Goal: Task Accomplishment & Management: Complete application form

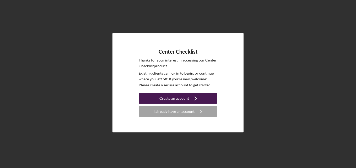
click at [174, 99] on div "Create an account" at bounding box center [174, 98] width 30 height 10
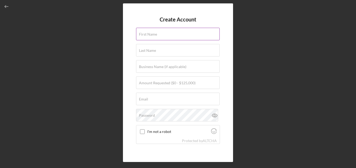
click at [169, 37] on input "First Name" at bounding box center [178, 34] width 84 height 13
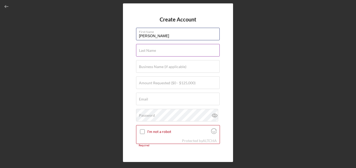
type input "[PERSON_NAME]"
click at [139, 52] on label "Last Name" at bounding box center [147, 50] width 17 height 4
click at [139, 52] on input "Last Name" at bounding box center [178, 50] width 84 height 13
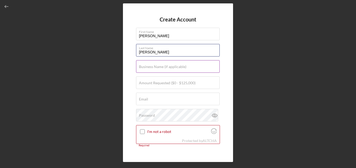
type input "[PERSON_NAME]"
click at [143, 67] on label "Business Name (if applicable)" at bounding box center [162, 67] width 47 height 4
click at [143, 67] on input "Business Name (if applicable)" at bounding box center [178, 66] width 84 height 13
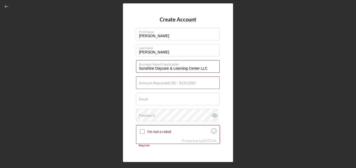
type input "Sunshine Daycare & Learning Center LLC"
click at [142, 84] on label "Amount Requested ($0 - $125,000)" at bounding box center [167, 83] width 57 height 4
click at [142, 84] on input "Amount Requested ($0 - $125,000)" at bounding box center [178, 83] width 84 height 13
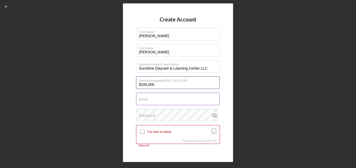
type input "$100,000"
click at [154, 103] on input "Email" at bounding box center [178, 99] width 84 height 13
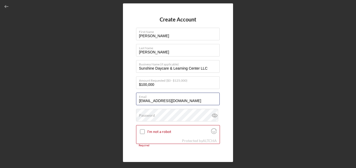
type input "[EMAIL_ADDRESS][DOMAIN_NAME]"
click at [130, 111] on div "Create Account First Name [PERSON_NAME] Last Name [PERSON_NAME] Business Name (…" at bounding box center [178, 82] width 110 height 159
click at [143, 116] on label "Password" at bounding box center [147, 115] width 16 height 4
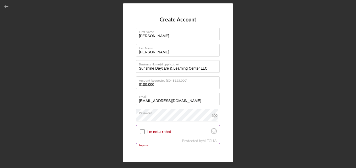
click at [143, 132] on input "I'm not a robot" at bounding box center [142, 131] width 5 height 5
checkbox input "true"
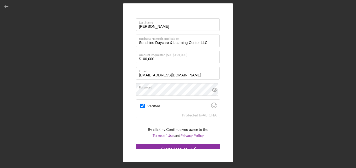
scroll to position [31, 0]
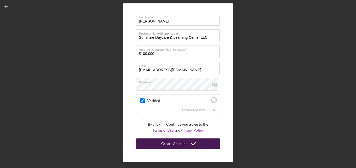
click at [187, 143] on icon "submit" at bounding box center [193, 143] width 13 height 13
click at [7, 6] on icon "button" at bounding box center [7, 7] width 12 height 12
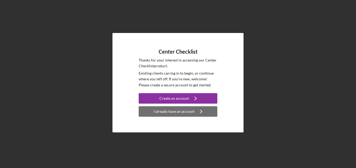
click at [176, 111] on div "I already have an account" at bounding box center [174, 111] width 41 height 10
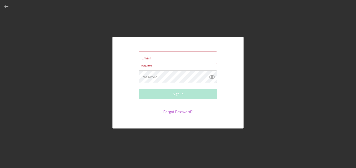
click at [186, 110] on link "Forgot Password?" at bounding box center [177, 112] width 29 height 4
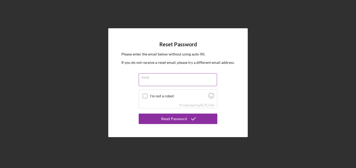
click at [154, 80] on input "Email" at bounding box center [178, 79] width 78 height 13
type input "[EMAIL_ADDRESS][DOMAIN_NAME]"
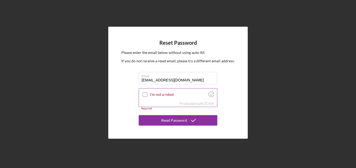
click at [144, 95] on input "I'm not a robot" at bounding box center [145, 94] width 5 height 5
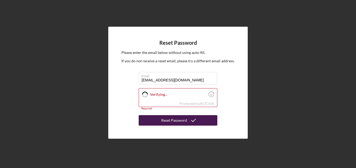
checkbox input "true"
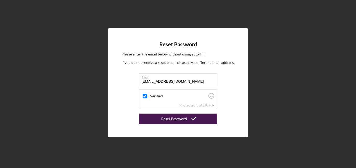
click at [174, 122] on div "Reset Password" at bounding box center [174, 119] width 26 height 10
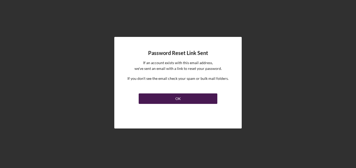
click at [190, 97] on button "OK" at bounding box center [178, 99] width 79 height 10
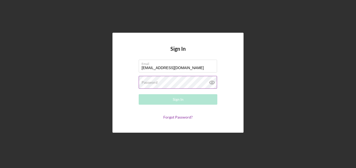
type input "[EMAIL_ADDRESS][DOMAIN_NAME]"
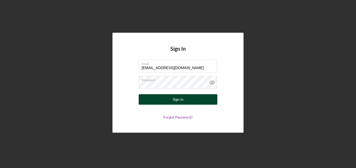
click at [180, 101] on div "Sign In" at bounding box center [178, 99] width 11 height 10
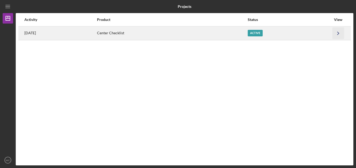
click at [339, 34] on icon "Icon/Navigate" at bounding box center [338, 33] width 12 height 12
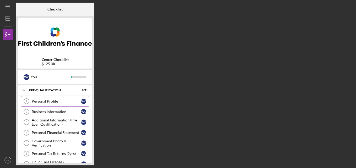
click at [54, 103] on div "Personal Profile" at bounding box center [56, 101] width 49 height 4
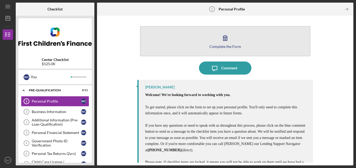
click at [227, 47] on div "Complete the Form" at bounding box center [225, 47] width 32 height 4
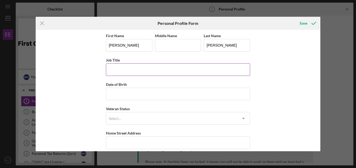
click at [123, 69] on input "Job Title" at bounding box center [178, 69] width 144 height 13
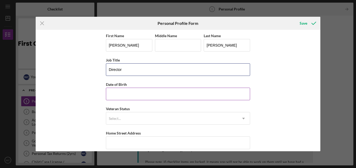
type input "Director"
click at [121, 95] on input "Date of Birth" at bounding box center [178, 94] width 144 height 13
type input "[DATE]"
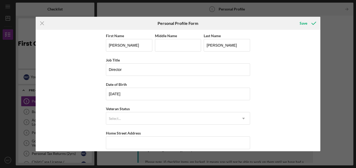
click at [83, 107] on div "First Name [PERSON_NAME] Middle Name Last Name [PERSON_NAME] Job Title Director…" at bounding box center [178, 91] width 285 height 122
click at [123, 119] on div "Select..." at bounding box center [171, 119] width 131 height 12
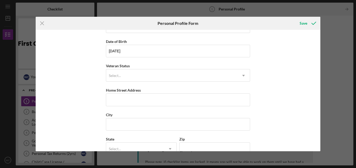
scroll to position [43, 0]
click at [242, 77] on icon "Icon/Dropdown Arrow" at bounding box center [243, 75] width 13 height 13
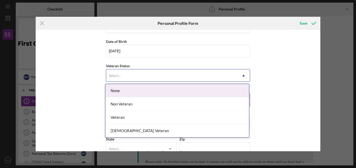
click at [134, 88] on div "None" at bounding box center [177, 90] width 144 height 13
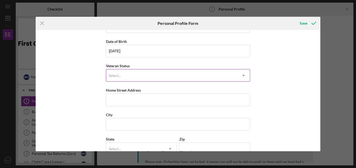
click at [188, 75] on div "Select..." at bounding box center [171, 76] width 131 height 12
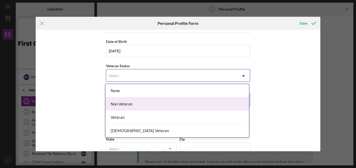
click at [132, 103] on div "Non Veteran" at bounding box center [177, 103] width 144 height 13
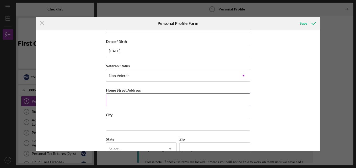
click at [124, 101] on input "Home Street Address" at bounding box center [178, 100] width 144 height 13
type input "[STREET_ADDRESS]"
type input "[PERSON_NAME]"
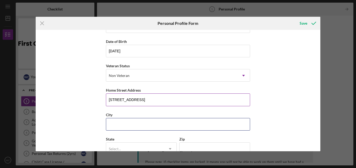
type input "[GEOGRAPHIC_DATA]"
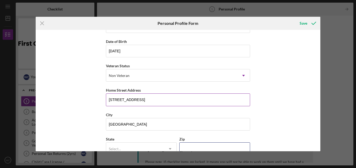
type input "64747"
type input "[US_STATE]"
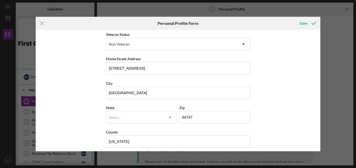
scroll to position [79, 0]
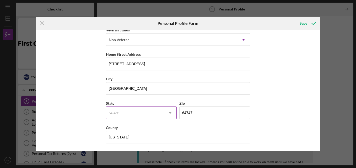
click at [169, 114] on icon "Icon/Dropdown Arrow" at bounding box center [170, 113] width 13 height 13
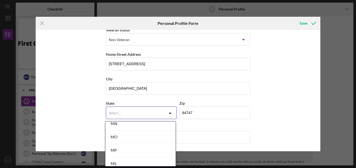
scroll to position [449, 0]
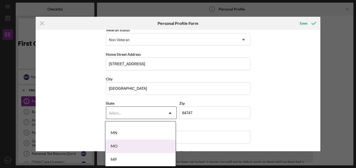
click at [118, 145] on div "MO" at bounding box center [140, 146] width 70 height 13
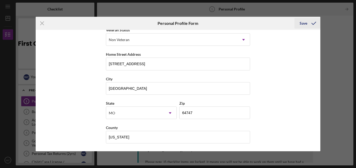
click at [305, 24] on div "Save" at bounding box center [304, 23] width 8 height 10
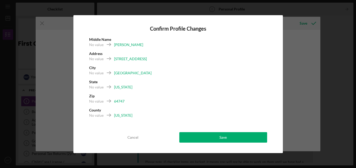
click at [129, 44] on div "[PERSON_NAME]" at bounding box center [128, 44] width 29 height 5
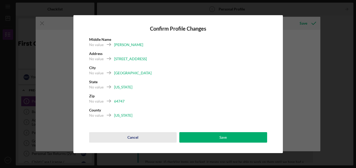
click at [130, 138] on div "Cancel" at bounding box center [132, 137] width 11 height 10
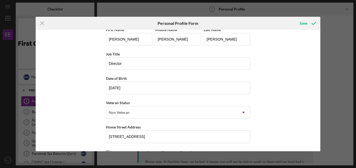
scroll to position [0, 0]
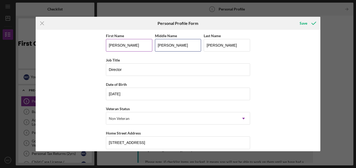
drag, startPoint x: 180, startPoint y: 45, endPoint x: 146, endPoint y: 47, distance: 33.3
click at [146, 47] on div "First Name [PERSON_NAME] Middle Name [PERSON_NAME] Last Name [PERSON_NAME]" at bounding box center [178, 44] width 144 height 24
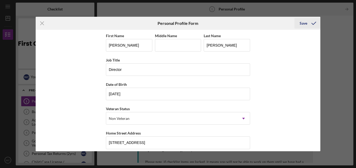
click at [304, 22] on div "Save" at bounding box center [304, 23] width 8 height 10
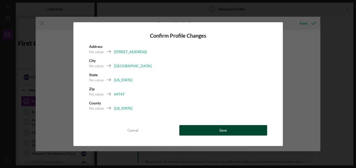
click at [222, 129] on div "Save" at bounding box center [222, 130] width 7 height 10
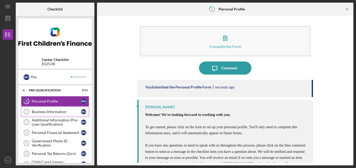
click at [49, 112] on div "Business Information" at bounding box center [56, 112] width 49 height 4
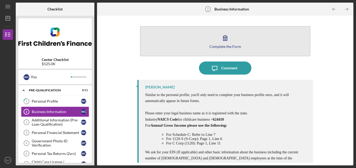
click at [227, 47] on div "Complete the Form" at bounding box center [225, 47] width 32 height 4
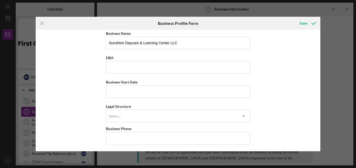
scroll to position [4, 0]
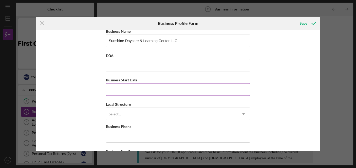
click at [126, 92] on input "Business Start Date" at bounding box center [178, 89] width 144 height 13
type input "[DATE]"
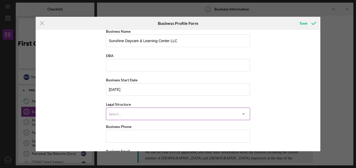
click at [128, 113] on div "Select..." at bounding box center [171, 114] width 131 height 12
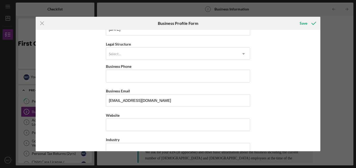
scroll to position [63, 0]
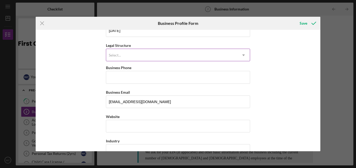
click at [242, 55] on icon "Icon/Dropdown Arrow" at bounding box center [243, 55] width 13 height 13
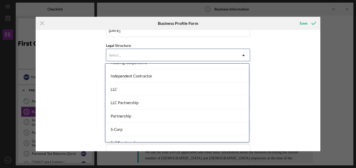
scroll to position [85, 0]
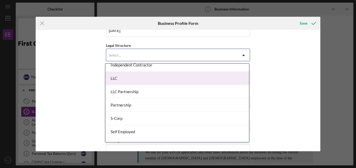
click at [116, 79] on div "LLC" at bounding box center [177, 78] width 144 height 13
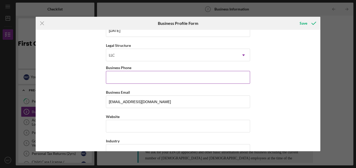
click at [119, 79] on input "Business Phone" at bounding box center [178, 77] width 144 height 13
type input "[PHONE_NUMBER]"
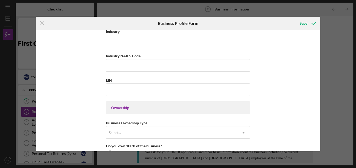
scroll to position [176, 0]
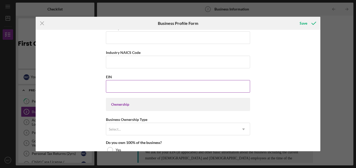
click at [110, 87] on input "EIN" at bounding box center [178, 86] width 144 height 13
type input "[US_EMPLOYER_IDENTIFICATION_NUMBER]"
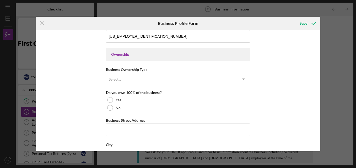
scroll to position [229, 0]
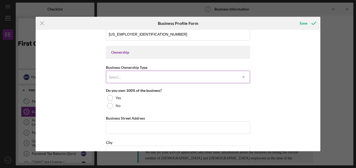
click at [242, 78] on icon "Icon/Dropdown Arrow" at bounding box center [243, 77] width 13 height 13
click at [170, 78] on div "Select..." at bounding box center [171, 77] width 131 height 12
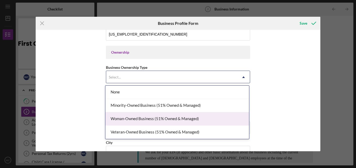
click at [147, 119] on div "Woman-Owned Business (51% Owned & Managed)" at bounding box center [177, 118] width 144 height 13
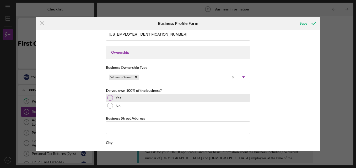
click at [109, 96] on div at bounding box center [110, 98] width 6 height 6
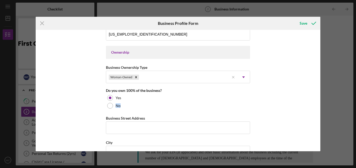
drag, startPoint x: 318, startPoint y: 94, endPoint x: 318, endPoint y: 108, distance: 14.2
click at [318, 108] on div "Business Name Sunshine Daycare & Learning Center LLC DBA Business Start Date [D…" at bounding box center [178, 91] width 285 height 122
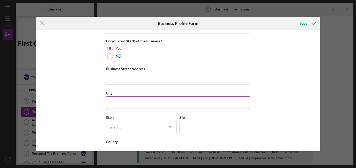
scroll to position [278, 0]
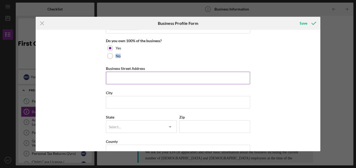
click at [112, 73] on input "Business Street Address" at bounding box center [178, 78] width 144 height 13
type input "1903 N Rte. 291"
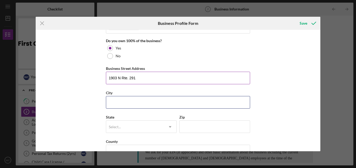
type input "Yes"
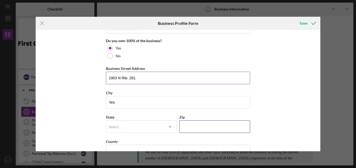
type input "64701"
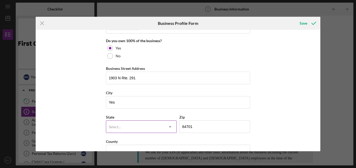
click at [145, 123] on div "Select..." at bounding box center [135, 127] width 58 height 12
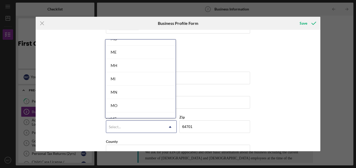
scroll to position [416, 0]
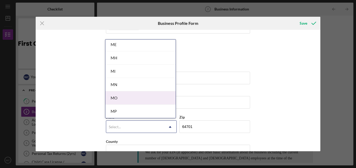
click at [113, 98] on div "MO" at bounding box center [140, 97] width 70 height 13
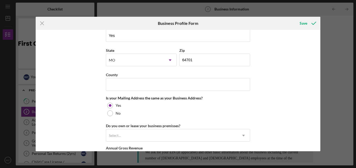
scroll to position [346, 0]
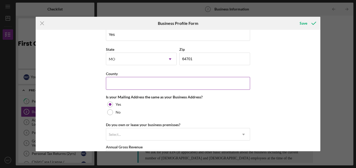
click at [120, 86] on input "County" at bounding box center [178, 83] width 144 height 13
type input "[US_STATE]"
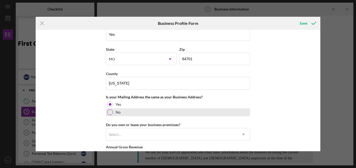
click at [108, 111] on div at bounding box center [110, 113] width 6 height 6
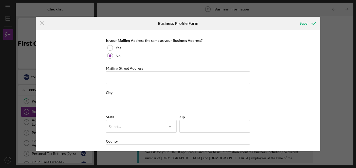
scroll to position [401, 0]
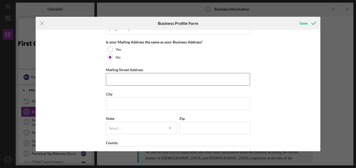
click at [131, 77] on input "Mailing Street Address" at bounding box center [178, 79] width 144 height 13
type input "[STREET_ADDRESS]"
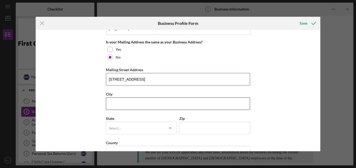
type input "[GEOGRAPHIC_DATA]"
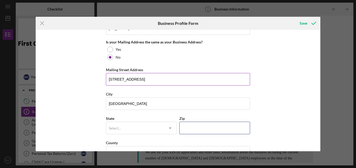
type input "64747"
type input "[US_STATE]"
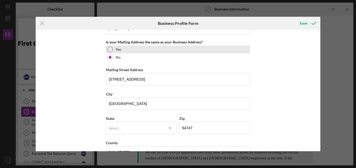
click at [107, 50] on div at bounding box center [110, 50] width 6 height 6
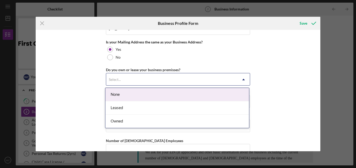
click at [163, 77] on div "Select..." at bounding box center [171, 80] width 131 height 12
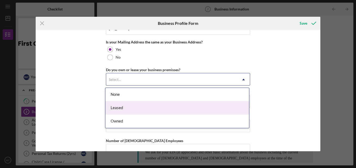
click at [113, 108] on div "Leased" at bounding box center [177, 107] width 144 height 13
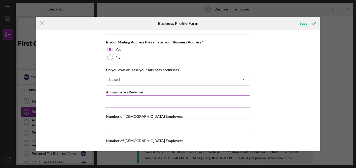
click at [168, 104] on input "Annual Gross Revenue" at bounding box center [178, 101] width 144 height 13
type input "$0"
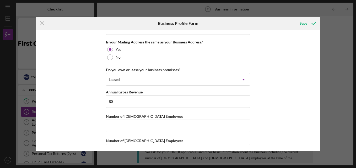
scroll to position [414, 0]
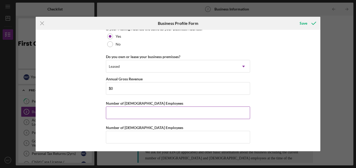
click at [124, 113] on input "Number of [DEMOGRAPHIC_DATA] Employees" at bounding box center [178, 113] width 144 height 13
type input "1"
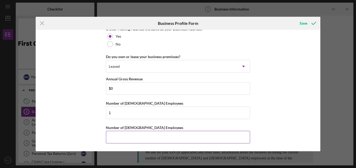
click at [126, 136] on input "Number of [DEMOGRAPHIC_DATA] Employees" at bounding box center [178, 137] width 144 height 13
type input "0"
drag, startPoint x: 318, startPoint y: 137, endPoint x: 319, endPoint y: 145, distance: 7.9
click at [319, 148] on div "Business Name Sunshine Daycare & Learning Center LLC DBA Business Start Date [D…" at bounding box center [178, 91] width 285 height 122
click at [305, 25] on div "Save" at bounding box center [304, 23] width 8 height 10
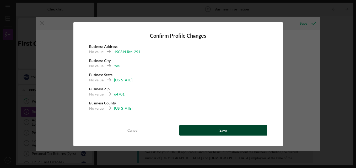
click at [205, 130] on button "Save" at bounding box center [223, 130] width 88 height 10
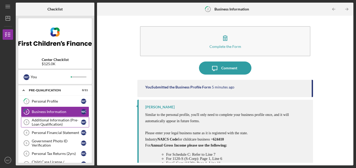
click at [40, 122] on div "Additional Information (Pre-Loan Qualification)" at bounding box center [56, 122] width 49 height 8
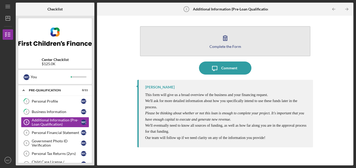
click at [226, 48] on div "Complete the Form" at bounding box center [225, 47] width 32 height 4
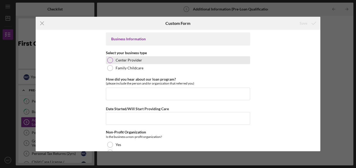
click at [108, 59] on div at bounding box center [110, 60] width 6 height 6
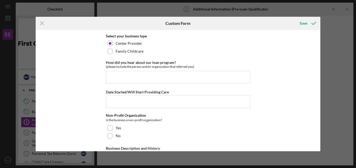
scroll to position [18, 0]
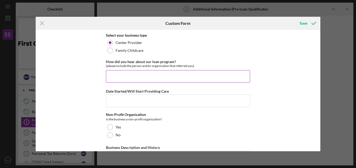
click at [120, 80] on input "How did you hear about our loan program?" at bounding box center [178, 76] width 144 height 13
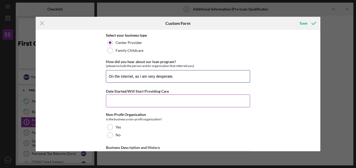
type input "On the internet, as I am very desperate."
click at [119, 99] on input "Date Started/Will Start Providing Care" at bounding box center [178, 101] width 144 height 13
type input "[DATE]"
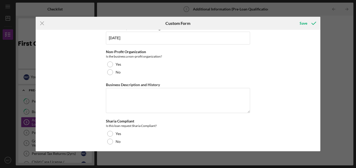
scroll to position [83, 0]
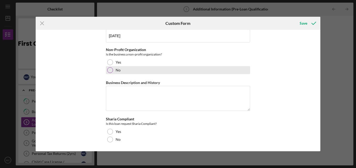
click at [109, 70] on div at bounding box center [110, 70] width 6 height 6
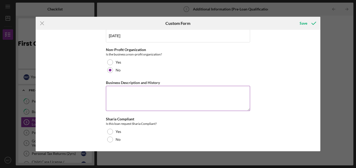
click at [117, 96] on textarea "Business Description and History" at bounding box center [178, 98] width 144 height 25
click at [124, 93] on textarea "I have 11d years of experience in this business," at bounding box center [178, 98] width 144 height 25
click at [186, 91] on textarea "I have 11 years of experience in this business," at bounding box center [178, 98] width 144 height 25
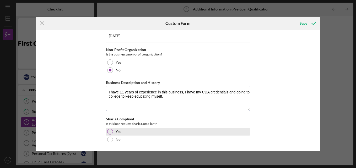
type textarea "I have 11 years of experience in this business, I have my CDA credentials and g…"
click at [109, 132] on div at bounding box center [110, 132] width 6 height 6
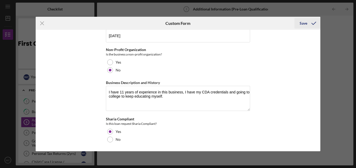
click at [306, 24] on div "Save" at bounding box center [304, 23] width 8 height 10
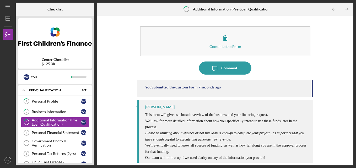
drag, startPoint x: 94, startPoint y: 87, endPoint x: 93, endPoint y: 102, distance: 15.3
click at [93, 102] on div "Checklist Center Checklist $125.0K W C You Icon/Expander Pre-Qualification 0 / …" at bounding box center [185, 84] width 338 height 163
click at [23, 90] on icon "Icon/Expander" at bounding box center [23, 90] width 10 height 10
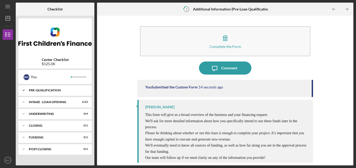
click at [23, 90] on polyline at bounding box center [24, 90] width 2 height 1
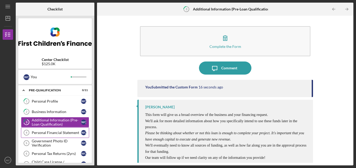
click at [47, 134] on div "Personal Financial Statement" at bounding box center [56, 133] width 49 height 4
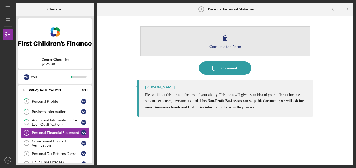
click at [233, 46] on div "Complete the Form" at bounding box center [225, 47] width 32 height 4
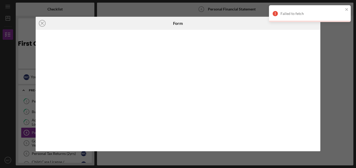
click at [334, 43] on div "Icon/Close Form" at bounding box center [178, 84] width 356 height 168
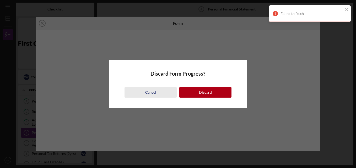
click at [146, 92] on div "Cancel" at bounding box center [150, 92] width 11 height 10
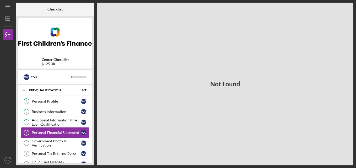
click at [61, 131] on div "Personal Financial Statement" at bounding box center [56, 133] width 49 height 4
click at [34, 122] on div "Additional Information (Pre-Loan Qualification)" at bounding box center [56, 122] width 49 height 8
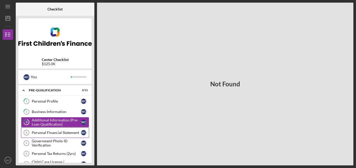
click at [32, 134] on div "Personal Financial Statement" at bounding box center [56, 133] width 49 height 4
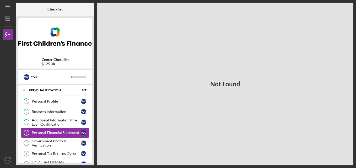
click at [278, 49] on div "Not Found" at bounding box center [225, 84] width 256 height 163
click at [43, 101] on div "Personal Profile" at bounding box center [56, 101] width 49 height 4
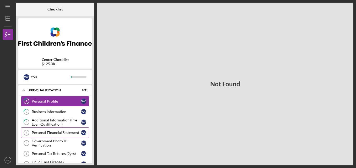
click at [45, 132] on div "Personal Financial Statement" at bounding box center [56, 133] width 49 height 4
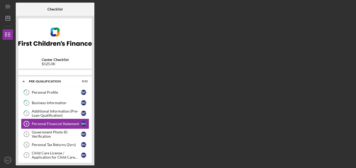
scroll to position [4, 0]
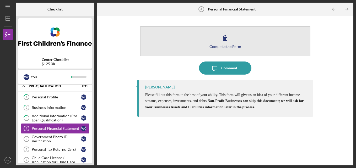
click at [235, 47] on div "Complete the Form" at bounding box center [225, 47] width 32 height 4
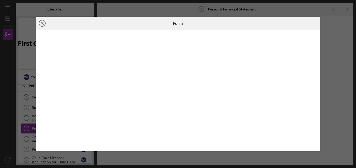
click at [42, 23] on icon "Icon/Close" at bounding box center [42, 23] width 13 height 13
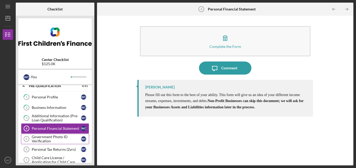
click at [43, 140] on div "Government Photo ID Verification" at bounding box center [56, 139] width 49 height 8
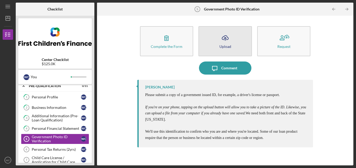
click at [228, 46] on div "Upload" at bounding box center [225, 47] width 12 height 4
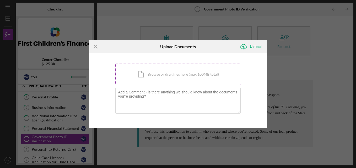
click at [181, 74] on div "Icon/Document Browse or drag files here (max 100MB total) Tap to choose files o…" at bounding box center [178, 74] width 126 height 21
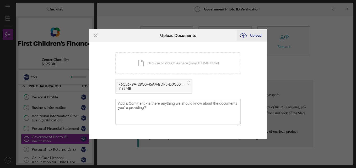
click at [255, 35] on div "Upload" at bounding box center [256, 35] width 12 height 10
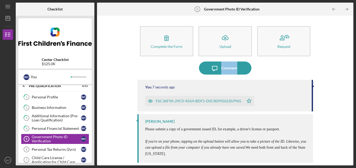
drag, startPoint x: 349, startPoint y: 46, endPoint x: 352, endPoint y: 75, distance: 29.3
click at [352, 75] on div "Complete the Form Form Icon/Upload Upload Request Icon/Message Comment You 7 se…" at bounding box center [225, 91] width 256 height 150
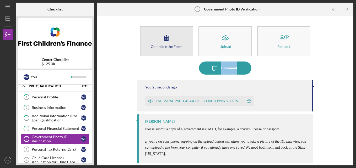
click at [160, 47] on div "Complete the Form" at bounding box center [167, 47] width 32 height 4
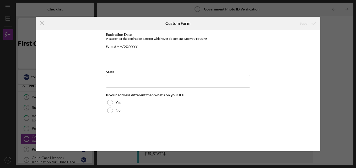
click at [129, 61] on input "Expiration Date" at bounding box center [178, 57] width 144 height 13
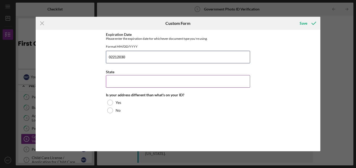
type input "02212030"
click at [125, 86] on input "State" at bounding box center [178, 81] width 144 height 13
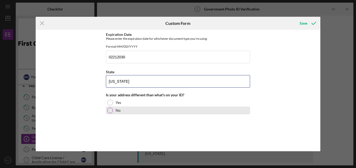
type input "missouri"
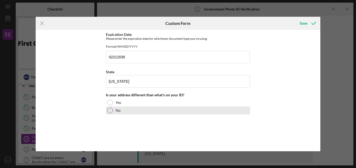
click at [109, 113] on div at bounding box center [110, 111] width 6 height 6
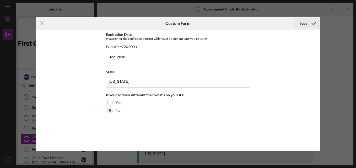
click at [305, 23] on div "Save" at bounding box center [304, 23] width 8 height 10
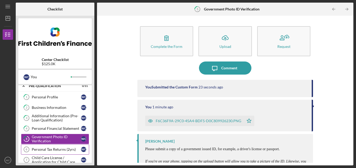
click at [48, 150] on div "Personal Tax Returns (2yrs)" at bounding box center [56, 150] width 49 height 4
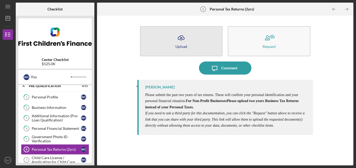
click at [184, 47] on div "Upload" at bounding box center [181, 47] width 12 height 4
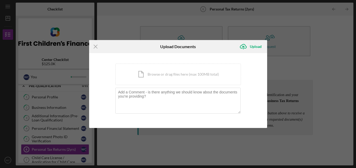
click at [301, 68] on div "Icon/Menu Close Upload Documents Icon/Upload Upload You're uploading documents …" at bounding box center [178, 84] width 356 height 168
click at [96, 47] on line at bounding box center [95, 46] width 3 height 3
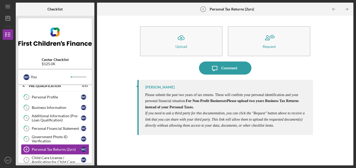
drag, startPoint x: 93, startPoint y: 103, endPoint x: 89, endPoint y: 118, distance: 15.4
click at [89, 118] on div "Center Checklist $125.0K W C You Icon/Expander Pre-Qualification 0 / 11 1 Perso…" at bounding box center [55, 91] width 79 height 150
drag, startPoint x: 9, startPoint y: 103, endPoint x: 6, endPoint y: 131, distance: 27.7
click at [6, 131] on div at bounding box center [8, 126] width 10 height 58
click at [42, 159] on div "Child Care License / Application for Child Care License" at bounding box center [56, 160] width 49 height 8
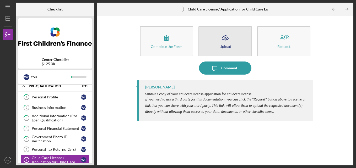
click at [227, 47] on div "Upload" at bounding box center [225, 47] width 12 height 4
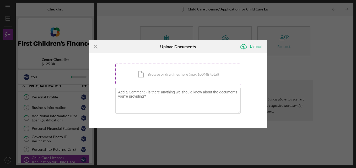
click at [184, 74] on div "Icon/Document Browse or drag files here (max 100MB total) Tap to choose files o…" at bounding box center [178, 74] width 126 height 21
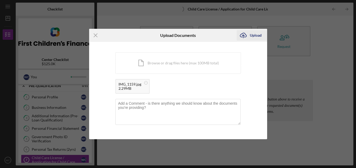
click at [256, 36] on div "Upload" at bounding box center [256, 35] width 12 height 10
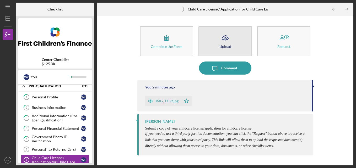
click at [225, 47] on div "Upload" at bounding box center [225, 47] width 12 height 4
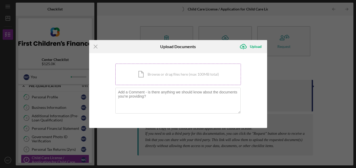
click at [176, 76] on div "Icon/Document Browse or drag files here (max 100MB total) Tap to choose files o…" at bounding box center [178, 74] width 126 height 21
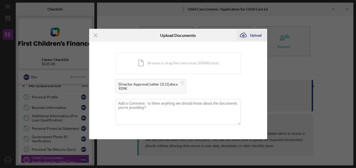
click at [257, 36] on div "Upload" at bounding box center [256, 35] width 12 height 10
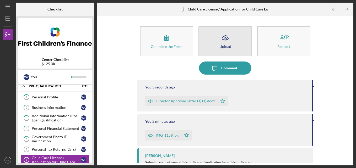
click at [225, 47] on div "Upload" at bounding box center [225, 47] width 12 height 4
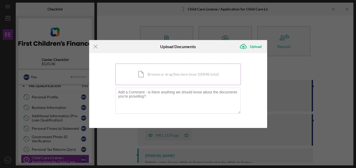
click at [182, 74] on div "Icon/Document Browse or drag files here (max 100MB total) Tap to choose files o…" at bounding box center [178, 74] width 126 height 21
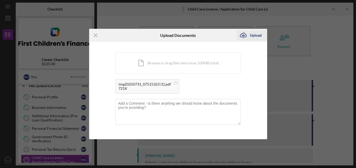
click at [258, 35] on div "Upload" at bounding box center [256, 35] width 12 height 10
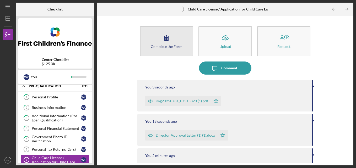
click at [174, 47] on div "Complete the Form" at bounding box center [167, 47] width 32 height 4
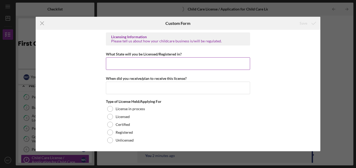
click at [130, 64] on input "What State will you be Licensed/Registered in?" at bounding box center [178, 63] width 144 height 13
type input "m"
type input "[US_STATE]"
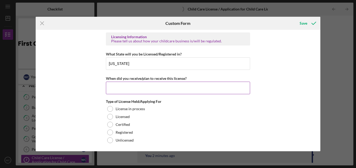
click at [121, 90] on input "When did you receive/plan to receive this license?" at bounding box center [178, 88] width 144 height 13
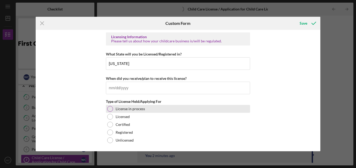
click at [110, 109] on div at bounding box center [110, 109] width 6 height 6
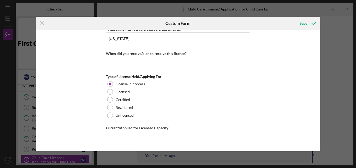
scroll to position [25, 0]
click at [142, 137] on input "Current/Applied for Licensed Capacity" at bounding box center [178, 137] width 144 height 13
type input "20"
click at [304, 23] on div "Save" at bounding box center [304, 23] width 8 height 10
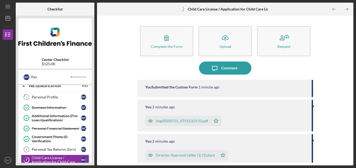
drag, startPoint x: 92, startPoint y: 137, endPoint x: 91, endPoint y: 150, distance: 13.4
click at [91, 150] on div "Center Checklist $125.0K W C You Icon/Expander Pre-Qualification 4 / 11 1 Perso…" at bounding box center [55, 91] width 79 height 150
click at [52, 96] on div "Personal Profile" at bounding box center [56, 97] width 49 height 4
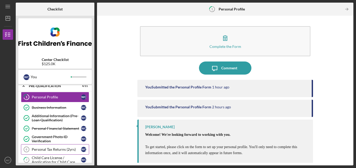
drag, startPoint x: 93, startPoint y: 127, endPoint x: 89, endPoint y: 153, distance: 27.0
click at [89, 153] on div "Center Checklist $125.0K W C You Icon/Expander Pre-Qualification 4 / 11 1 Perso…" at bounding box center [55, 91] width 79 height 150
drag, startPoint x: 7, startPoint y: 138, endPoint x: 12, endPoint y: 117, distance: 22.3
click at [9, 111] on div at bounding box center [8, 126] width 10 height 58
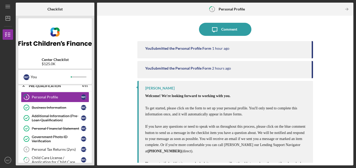
scroll to position [61, 0]
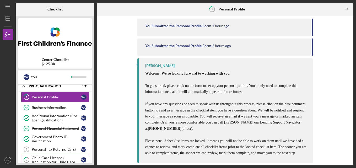
click at [37, 159] on div "Child Care License / Application for Child Care License" at bounding box center [56, 160] width 49 height 8
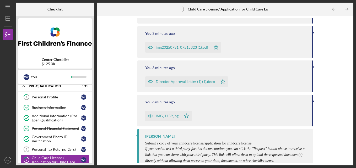
scroll to position [81, 0]
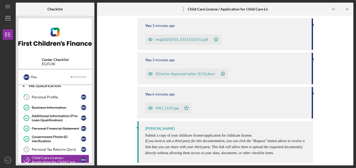
click at [23, 87] on icon "Icon/Expander" at bounding box center [23, 86] width 10 height 10
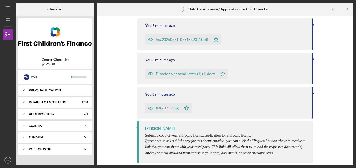
scroll to position [0, 0]
click at [53, 102] on div "INTAKE - LOAN OPENING" at bounding box center [57, 102] width 56 height 3
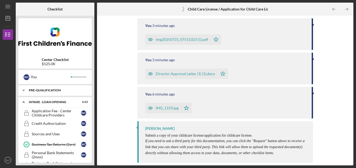
click at [47, 91] on div "Pre-Qualification" at bounding box center [57, 90] width 56 height 3
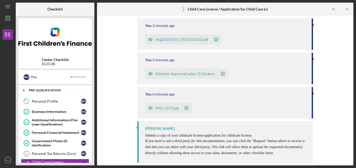
scroll to position [40, 0]
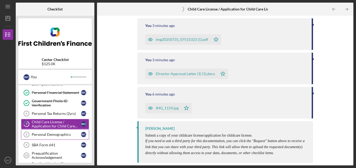
click at [50, 134] on div "Personal Demographics" at bounding box center [56, 135] width 49 height 4
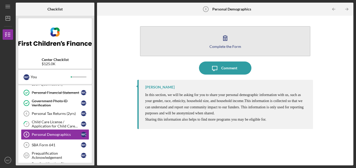
click at [226, 48] on div "Complete the Form" at bounding box center [225, 47] width 32 height 4
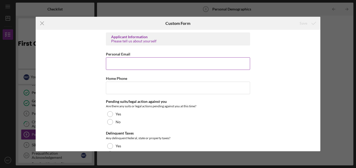
click at [121, 65] on input "Personal Email" at bounding box center [178, 63] width 144 height 13
type input "[EMAIL_ADDRESS][DOMAIN_NAME]"
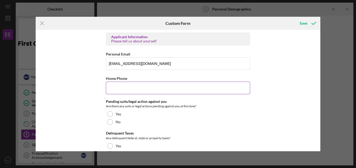
click at [123, 89] on input "Home Phone" at bounding box center [178, 88] width 144 height 13
type input "[PHONE_NUMBER]"
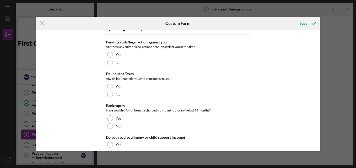
scroll to position [67, 0]
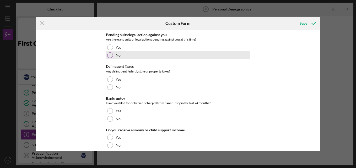
click at [110, 56] on div at bounding box center [110, 55] width 6 height 6
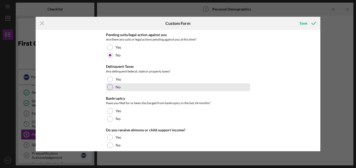
click at [110, 87] on div at bounding box center [110, 87] width 6 height 6
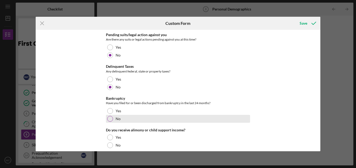
click at [108, 119] on div at bounding box center [110, 119] width 6 height 6
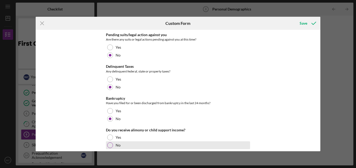
click at [109, 145] on div at bounding box center [110, 146] width 6 height 6
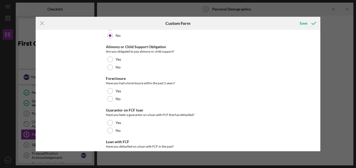
scroll to position [180, 0]
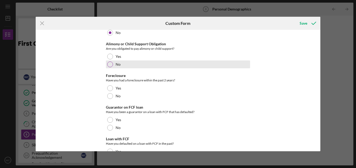
click at [110, 66] on div at bounding box center [110, 65] width 6 height 6
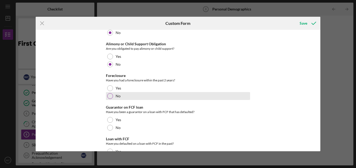
click at [109, 95] on div at bounding box center [110, 96] width 6 height 6
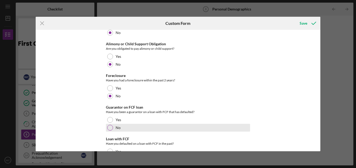
click at [110, 128] on div at bounding box center [110, 128] width 6 height 6
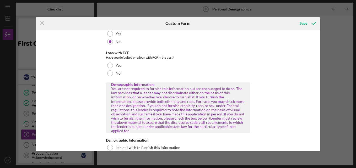
scroll to position [273, 0]
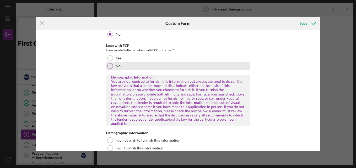
click at [111, 65] on div at bounding box center [110, 66] width 6 height 6
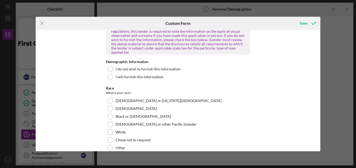
scroll to position [352, 0]
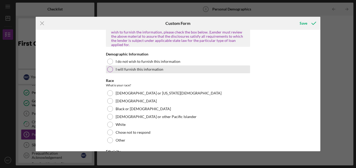
click at [108, 67] on div at bounding box center [110, 70] width 6 height 6
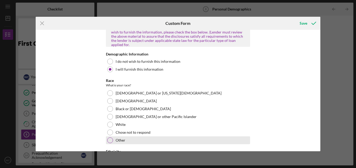
click at [109, 138] on div at bounding box center [110, 141] width 6 height 6
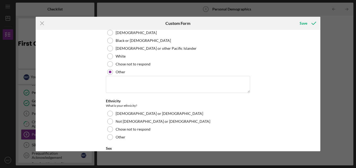
scroll to position [431, 0]
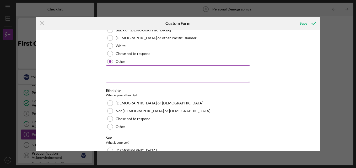
click at [112, 70] on textarea at bounding box center [178, 74] width 144 height 17
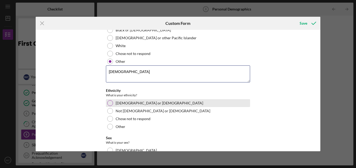
type textarea "Hispanic"
click at [109, 100] on div at bounding box center [110, 103] width 6 height 6
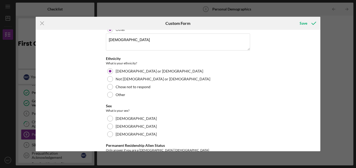
scroll to position [464, 0]
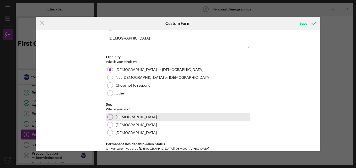
click at [111, 114] on div at bounding box center [110, 117] width 6 height 6
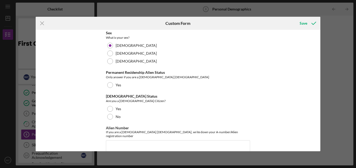
scroll to position [540, 0]
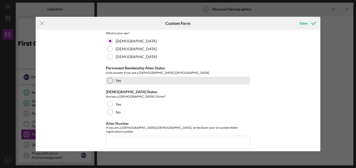
click at [110, 78] on div at bounding box center [110, 81] width 6 height 6
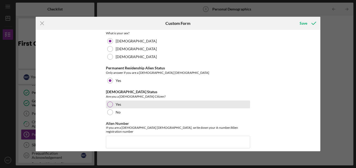
click at [109, 102] on div at bounding box center [110, 105] width 6 height 6
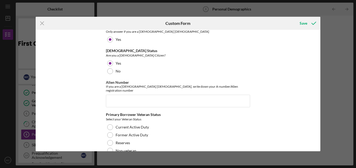
scroll to position [585, 0]
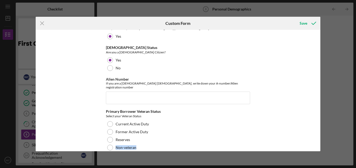
drag, startPoint x: 318, startPoint y: 144, endPoint x: 318, endPoint y: 134, distance: 10.3
click at [318, 134] on div "Applicant Information Please tell us about yourself Personal Email wendyclark85…" at bounding box center [178, 91] width 285 height 122
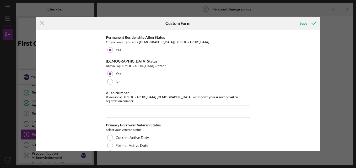
scroll to position [574, 0]
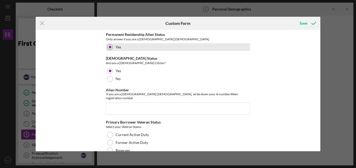
click at [110, 46] on div at bounding box center [110, 47] width 3 height 3
click at [109, 46] on div at bounding box center [110, 47] width 3 height 3
click at [130, 44] on div "Yes" at bounding box center [178, 47] width 144 height 8
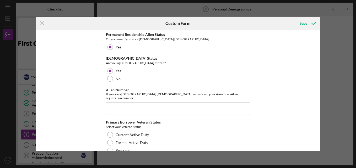
scroll to position [585, 0]
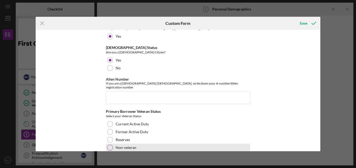
click at [110, 145] on div at bounding box center [110, 148] width 6 height 6
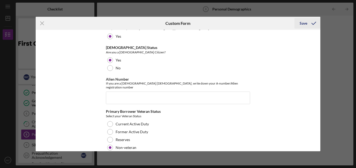
click at [305, 23] on div "Save" at bounding box center [304, 23] width 8 height 10
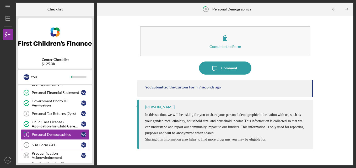
click at [42, 144] on div "SBA Form 641" at bounding box center [56, 145] width 49 height 4
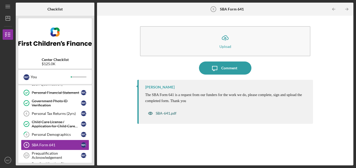
click at [161, 113] on div "SBA-641.pdf" at bounding box center [166, 113] width 21 height 4
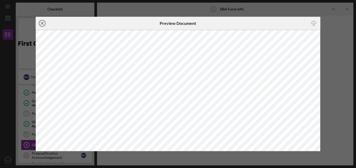
click at [41, 24] on icon "Icon/Close" at bounding box center [42, 23] width 13 height 13
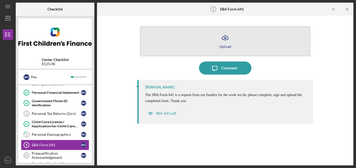
click at [222, 46] on div "Upload" at bounding box center [225, 47] width 12 height 4
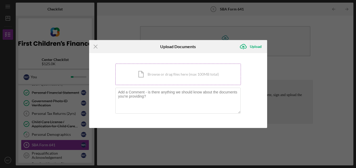
click at [169, 75] on div "Icon/Document Browse or drag files here (max 100MB total) Tap to choose files o…" at bounding box center [178, 74] width 126 height 21
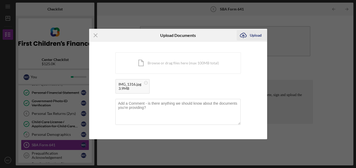
click at [255, 36] on div "Upload" at bounding box center [256, 35] width 12 height 10
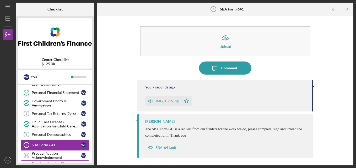
click at [46, 154] on div "Prequalification Acknowledgement" at bounding box center [56, 155] width 49 height 8
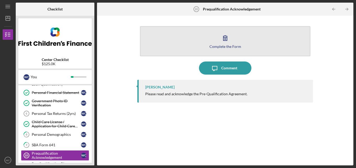
click at [226, 47] on div "Complete the Form" at bounding box center [225, 47] width 32 height 4
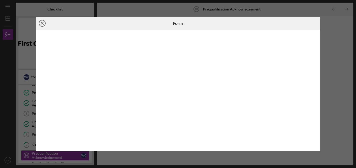
click at [42, 24] on line at bounding box center [42, 23] width 3 height 3
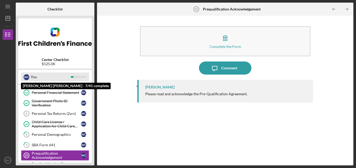
click at [45, 75] on div "You" at bounding box center [51, 77] width 40 height 9
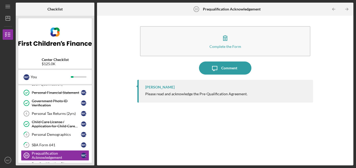
drag, startPoint x: 93, startPoint y: 99, endPoint x: 91, endPoint y: 112, distance: 13.3
click at [91, 112] on div "Center Checklist $125.0K W C You Icon/Expander Pre-Qualification 5 / 11 1 Perso…" at bounding box center [55, 91] width 79 height 150
click at [17, 87] on div "Center Checklist $125.0K W C You Icon/Expander Pre-Qualification 5 / 11 1 Perso…" at bounding box center [55, 91] width 79 height 150
drag, startPoint x: 22, startPoint y: 90, endPoint x: 18, endPoint y: 114, distance: 24.9
click at [18, 114] on div "1 Personal Profile W C Business Information Business Information W C Additional…" at bounding box center [54, 115] width 73 height 118
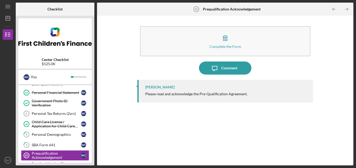
click at [90, 135] on div "1 Personal Profile W C Business Information Business Information W C Additional…" at bounding box center [54, 115] width 73 height 118
click at [7, 36] on icon "button" at bounding box center [7, 34] width 13 height 13
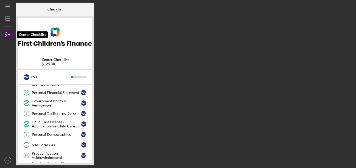
click at [8, 34] on icon "button" at bounding box center [7, 34] width 13 height 13
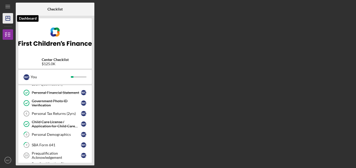
click at [8, 18] on line "button" at bounding box center [8, 18] width 4 height 0
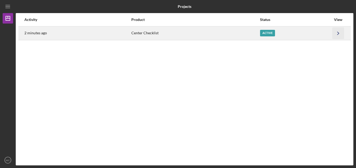
click at [339, 33] on icon "Icon/Navigate" at bounding box center [338, 33] width 12 height 12
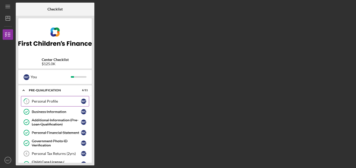
click at [47, 101] on div "Personal Profile" at bounding box center [56, 101] width 49 height 4
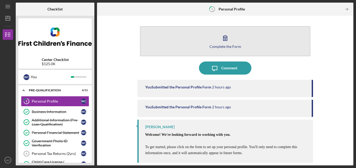
click at [216, 46] on div "Complete the Form" at bounding box center [225, 47] width 32 height 4
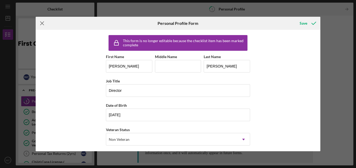
click at [42, 23] on icon "Icon/Menu Close" at bounding box center [42, 23] width 13 height 13
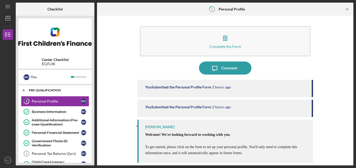
click at [24, 91] on icon "Icon/Expander" at bounding box center [23, 90] width 10 height 10
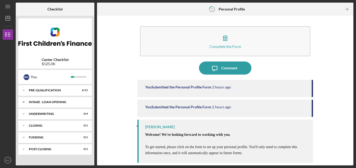
click at [52, 103] on div "INTAKE - LOAN OPENING" at bounding box center [57, 102] width 56 height 3
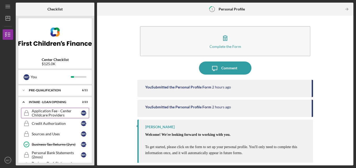
click at [53, 113] on div "Application Fee - Center Childcare Providers" at bounding box center [56, 113] width 49 height 8
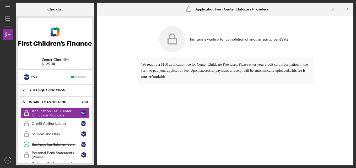
click at [51, 92] on div "Pre-Qualification" at bounding box center [59, 90] width 52 height 3
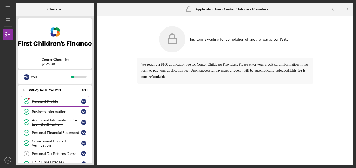
drag, startPoint x: 22, startPoint y: 124, endPoint x: 24, endPoint y: 99, distance: 25.2
click at [24, 99] on div "Personal Profile Personal Profile W C Business Information Business Information…" at bounding box center [54, 155] width 73 height 118
click at [83, 91] on div "Pre-Qualification" at bounding box center [57, 90] width 56 height 3
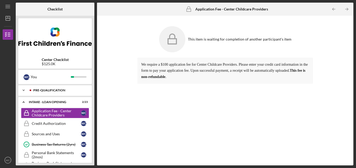
click at [83, 91] on div "Pre-Qualification" at bounding box center [59, 90] width 52 height 3
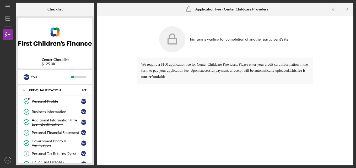
drag, startPoint x: 94, startPoint y: 95, endPoint x: 91, endPoint y: 157, distance: 61.4
click at [91, 157] on div "Center Checklist $125.0K W C You Icon/Expander Pre-Qualification 8 / 11 Persona…" at bounding box center [55, 91] width 79 height 150
drag, startPoint x: 91, startPoint y: 157, endPoint x: 93, endPoint y: 119, distance: 37.5
click at [93, 119] on div "Center Checklist $125.0K W C You Icon/Expander Pre-Qualification 8 / 11 Persona…" at bounding box center [55, 91] width 79 height 150
drag, startPoint x: 16, startPoint y: 161, endPoint x: 18, endPoint y: 144, distance: 17.9
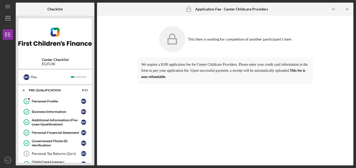
click at [18, 144] on div "Center Checklist $125.0K W C You Icon/Expander Pre-Qualification 8 / 11 Persona…" at bounding box center [55, 91] width 79 height 150
click at [8, 36] on icon "button" at bounding box center [7, 34] width 13 height 13
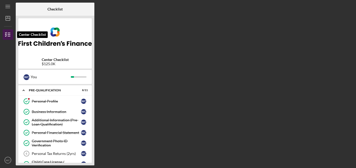
click at [10, 32] on icon "button" at bounding box center [7, 34] width 13 height 13
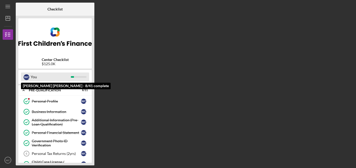
click at [26, 77] on div "W C" at bounding box center [27, 77] width 6 height 6
click at [35, 76] on div "You" at bounding box center [51, 77] width 40 height 9
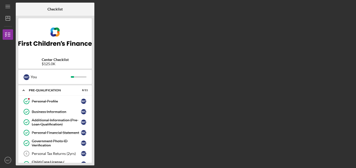
drag, startPoint x: 89, startPoint y: 155, endPoint x: 88, endPoint y: 171, distance: 16.8
click at [88, 168] on html "Icon/Menu Checklist Checklist Center Checklist $125.0K W C You Icon/Expander Pr…" at bounding box center [178, 84] width 356 height 168
drag, startPoint x: 93, startPoint y: 147, endPoint x: 93, endPoint y: 161, distance: 13.9
click at [93, 161] on div "Center Checklist $125.0K W C You Icon/Expander Pre-Qualification 8 / 11 Persona…" at bounding box center [55, 91] width 79 height 150
drag, startPoint x: 16, startPoint y: 103, endPoint x: 16, endPoint y: 134, distance: 31.7
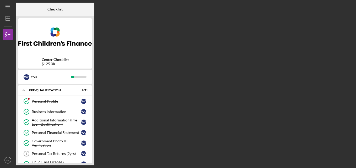
click at [16, 134] on div "Center Checklist $125.0K W C You Icon/Expander Pre-Qualification 8 / 11 Persona…" at bounding box center [55, 91] width 79 height 150
drag, startPoint x: 194, startPoint y: 95, endPoint x: 186, endPoint y: 145, distance: 50.9
click at [186, 145] on div "Checklist Center Checklist $125.0K W C You Icon/Expander Pre-Qualification 8 / …" at bounding box center [185, 84] width 338 height 163
drag, startPoint x: 356, startPoint y: 89, endPoint x: 307, endPoint y: 140, distance: 70.3
click at [354, 143] on div "Icon/Menu Checklist Checklist Center Checklist $125.0K W C You Icon/Expander Pr…" at bounding box center [178, 84] width 356 height 168
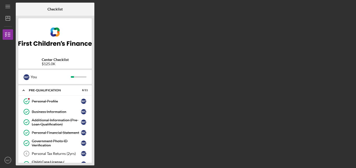
drag, startPoint x: 5, startPoint y: 81, endPoint x: 2, endPoint y: 140, distance: 59.6
click at [2, 140] on div "Icon/Menu Checklist Checklist Center Checklist $125.0K W C You Icon/Expander Pr…" at bounding box center [178, 84] width 356 height 168
click at [9, 7] on icon "Icon/Menu" at bounding box center [8, 7] width 12 height 12
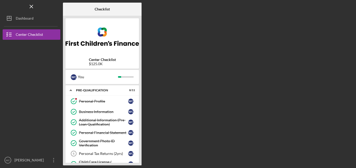
drag, startPoint x: 64, startPoint y: 136, endPoint x: 64, endPoint y: 177, distance: 41.1
click at [64, 168] on html "Icon/Menu Checklist Checklist Center Checklist $125.0K W C You Icon/Expander Pr…" at bounding box center [178, 84] width 356 height 168
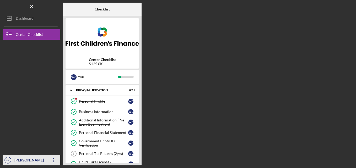
click at [54, 160] on icon "button" at bounding box center [53, 160] width 1 height 4
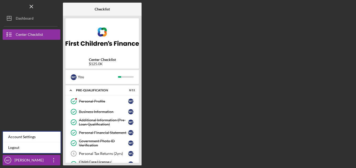
click at [39, 101] on div at bounding box center [32, 126] width 58 height 58
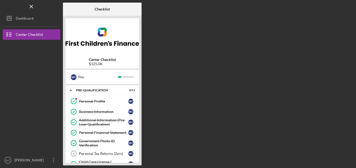
drag, startPoint x: 65, startPoint y: 90, endPoint x: 88, endPoint y: 170, distance: 83.9
click at [88, 168] on html "Icon/Menu Checklist Checklist Center Checklist $125.0K W C You Icon/Expander Pr…" at bounding box center [178, 84] width 356 height 168
drag, startPoint x: 134, startPoint y: 154, endPoint x: 134, endPoint y: 97, distance: 57.4
click at [134, 97] on div "Personal Profile Personal Profile W C Business Information Business Information…" at bounding box center [102, 155] width 73 height 118
drag, startPoint x: 140, startPoint y: 100, endPoint x: 140, endPoint y: 86, distance: 13.9
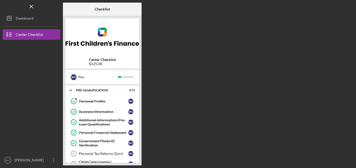
click at [140, 86] on div "Center Checklist $125.0K W C You Icon/Expander Pre-Qualification 8 / 11 Persona…" at bounding box center [102, 91] width 79 height 150
drag, startPoint x: 140, startPoint y: 116, endPoint x: 140, endPoint y: 84, distance: 32.8
click at [140, 84] on div "Center Checklist $125.0K W C You Icon/Expander Pre-Qualification 8 / 11 Persona…" at bounding box center [102, 91] width 79 height 150
click at [72, 90] on icon "Icon/Expander" at bounding box center [71, 90] width 10 height 10
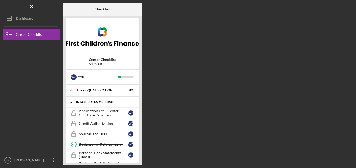
click at [73, 100] on icon "Icon/Expander" at bounding box center [71, 102] width 10 height 10
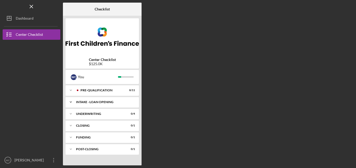
click at [84, 102] on div "INTAKE - LOAN OPENING" at bounding box center [104, 102] width 56 height 3
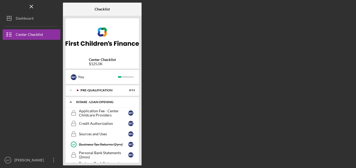
click at [79, 103] on div "INTAKE - LOAN OPENING" at bounding box center [104, 102] width 56 height 3
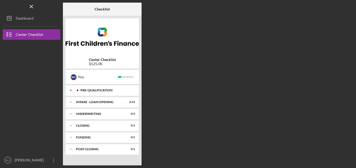
click at [94, 91] on div "Pre-Qualification" at bounding box center [106, 90] width 52 height 3
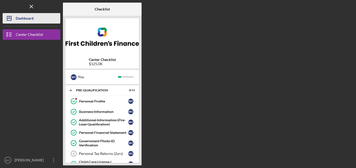
click at [26, 17] on div "Dashboard" at bounding box center [25, 19] width 18 height 12
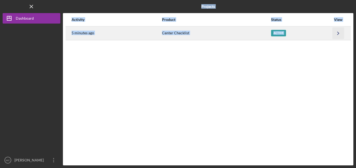
click at [340, 31] on icon "Icon/Navigate" at bounding box center [338, 33] width 12 height 12
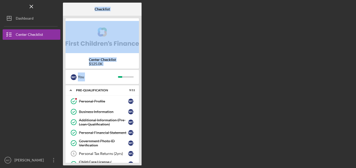
click at [265, 62] on div "Checklist Center Checklist $125.0K W C You Icon/Expander Pre-Qualification 9 / …" at bounding box center [208, 84] width 290 height 163
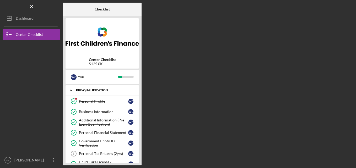
click at [81, 91] on div "Pre-Qualification" at bounding box center [104, 90] width 56 height 3
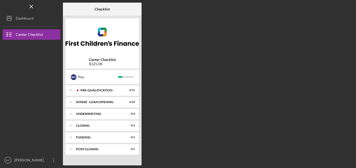
drag, startPoint x: 127, startPoint y: 10, endPoint x: 159, endPoint y: -2, distance: 34.6
click at [159, 0] on html "Icon/Menu Checklist Checklist Center Checklist $125.0K W C You Icon/Expander Pr…" at bounding box center [178, 84] width 356 height 168
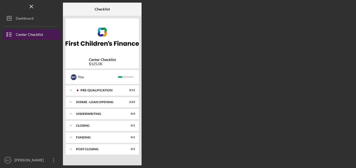
click at [16, 34] on div "Center Checklist" at bounding box center [29, 35] width 27 height 12
click at [8, 34] on icon "button" at bounding box center [9, 34] width 13 height 13
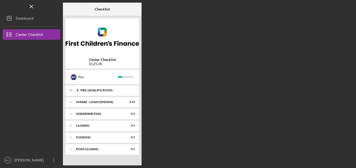
click at [71, 90] on icon "Icon/Expander" at bounding box center [71, 90] width 10 height 10
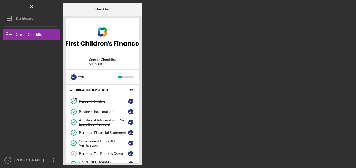
drag, startPoint x: 140, startPoint y: 124, endPoint x: 135, endPoint y: 170, distance: 46.7
click at [135, 168] on html "Icon/Menu Checklist Checklist Center Checklist $125.0K W C You Icon/Expander Pr…" at bounding box center [178, 84] width 356 height 168
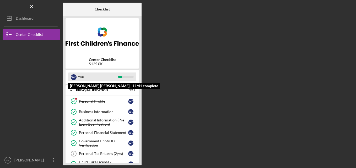
click at [127, 76] on div "W C You" at bounding box center [102, 77] width 68 height 9
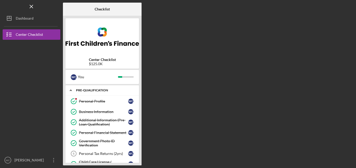
click at [72, 90] on icon "Icon/Expander" at bounding box center [71, 90] width 10 height 10
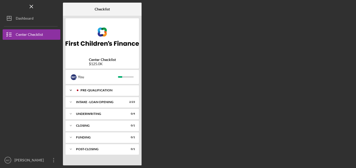
click at [72, 91] on icon "Icon/Expander" at bounding box center [71, 90] width 10 height 10
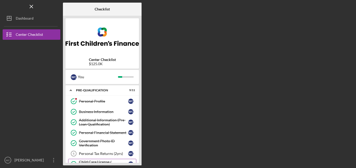
click at [99, 161] on div "Child Care License / Application for Child Care License" at bounding box center [103, 164] width 49 height 8
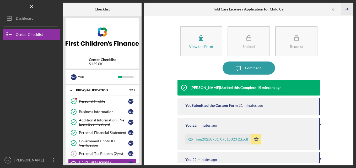
click at [347, 9] on polyline "button" at bounding box center [347, 9] width 1 height 2
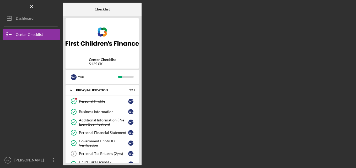
scroll to position [51, 0]
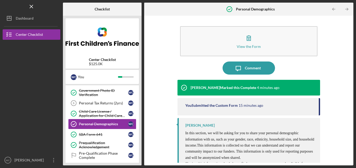
click at [347, 9] on polyline "button" at bounding box center [347, 9] width 1 height 2
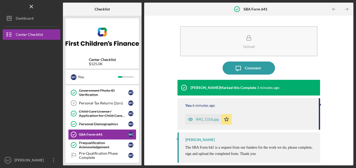
click at [347, 9] on polyline "button" at bounding box center [347, 9] width 1 height 2
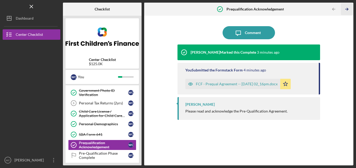
click at [347, 9] on polyline "button" at bounding box center [347, 9] width 1 height 2
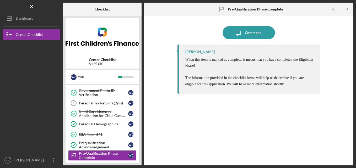
click at [347, 9] on polyline "button" at bounding box center [347, 9] width 1 height 2
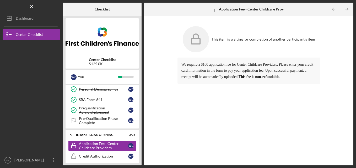
scroll to position [107, 0]
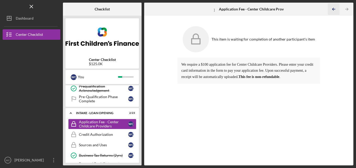
click at [333, 9] on polyline "button" at bounding box center [332, 9] width 1 height 2
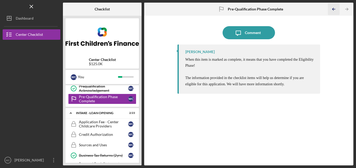
click at [333, 9] on polyline "button" at bounding box center [332, 9] width 1 height 2
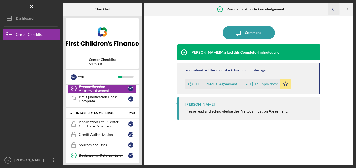
click at [333, 9] on polyline "button" at bounding box center [332, 9] width 1 height 2
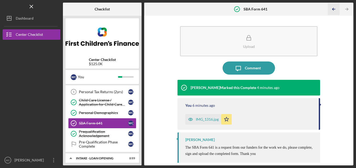
scroll to position [61, 0]
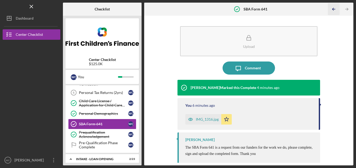
click at [333, 9] on polyline "button" at bounding box center [332, 9] width 1 height 2
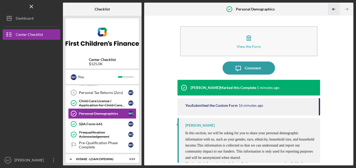
click at [333, 9] on polyline "button" at bounding box center [332, 9] width 1 height 2
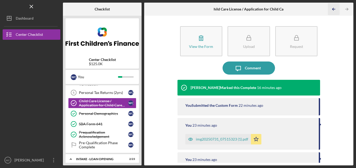
click at [333, 9] on polyline "button" at bounding box center [332, 9] width 1 height 2
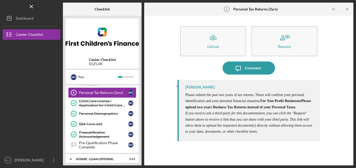
click at [333, 9] on polyline "button" at bounding box center [332, 9] width 1 height 2
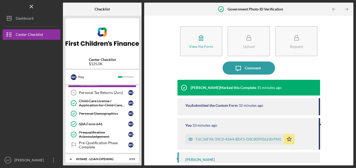
click at [333, 9] on polyline "button" at bounding box center [332, 9] width 1 height 2
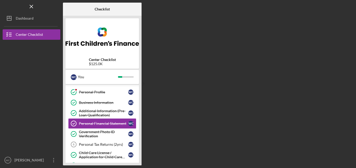
scroll to position [9, 0]
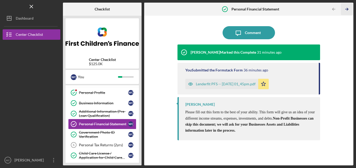
click at [349, 11] on icon "Icon/Table Pagination Arrow" at bounding box center [347, 9] width 12 height 12
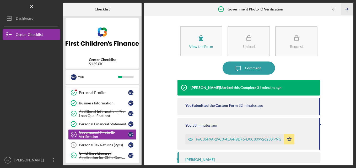
click at [349, 11] on icon "Icon/Table Pagination Arrow" at bounding box center [347, 9] width 12 height 12
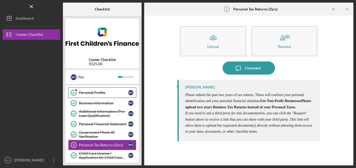
click at [95, 94] on div "Personal Profile" at bounding box center [103, 93] width 49 height 4
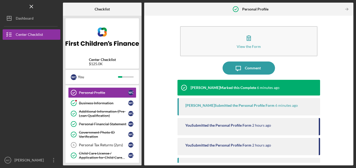
click at [247, 105] on div "Haley Ramsey Submitted the Personal Profile Form" at bounding box center [229, 106] width 89 height 4
click at [249, 90] on div "Haley Ramsey Marked this Complete 6 minutes ago" at bounding box center [228, 88] width 102 height 16
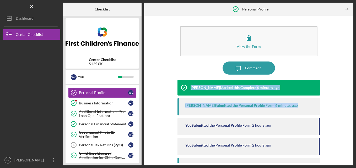
drag, startPoint x: 349, startPoint y: 77, endPoint x: 346, endPoint y: 101, distance: 24.3
click at [346, 101] on div "View the Form Form Icon/Message Comment Haley Ramsey Marked this Complete 6 min…" at bounding box center [249, 90] width 204 height 145
drag, startPoint x: 346, startPoint y: 101, endPoint x: 325, endPoint y: 79, distance: 30.4
click at [325, 79] on div "View the Form Form Icon/Message Comment Haley Ramsey Marked this Complete 6 min…" at bounding box center [249, 90] width 204 height 145
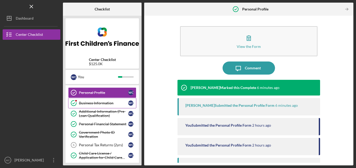
click at [100, 102] on div "Business Information" at bounding box center [103, 103] width 49 height 4
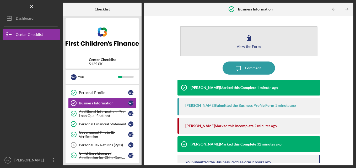
click at [245, 45] on div "View the Form" at bounding box center [249, 47] width 24 height 4
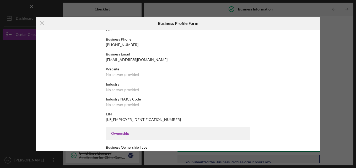
scroll to position [75, 0]
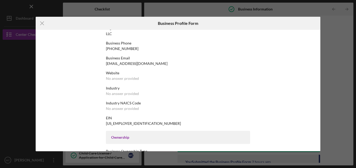
click at [123, 109] on div "No answer provided" at bounding box center [122, 109] width 33 height 4
click at [43, 23] on icon "Icon/Menu Close" at bounding box center [42, 23] width 13 height 13
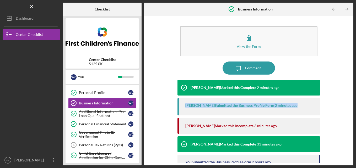
drag, startPoint x: 351, startPoint y: 89, endPoint x: 353, endPoint y: 108, distance: 19.2
click at [353, 108] on div "View the Form Form Icon/Message Comment Haley Ramsey Marked this Complete 2 min…" at bounding box center [248, 91] width 209 height 150
drag, startPoint x: 353, startPoint y: 108, endPoint x: 341, endPoint y: 104, distance: 12.8
click at [341, 104] on div "View the Form Form Icon/Message Comment Haley Ramsey Marked this Complete 2 min…" at bounding box center [249, 90] width 204 height 145
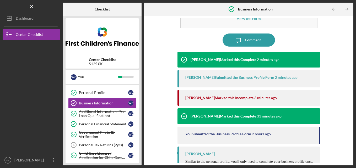
scroll to position [25, 0]
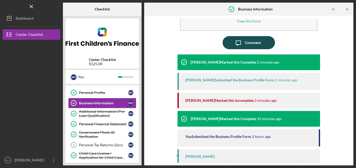
click at [245, 42] on div "Comment" at bounding box center [253, 42] width 16 height 13
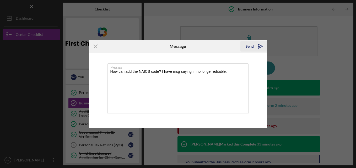
type textarea "How can add the NAICS code? I have msg saying in no longer editable."
click at [260, 48] on icon "Icon/icon-invite-send" at bounding box center [260, 46] width 13 height 13
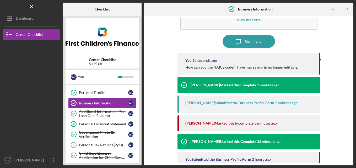
scroll to position [11, 0]
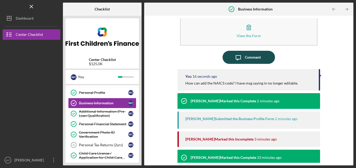
click at [259, 57] on div "Comment" at bounding box center [253, 57] width 16 height 13
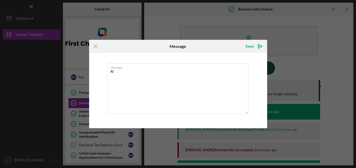
type textarea "A"
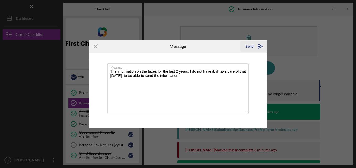
type textarea "The information on the taxes for the last 2 years, I do not have it. ill take c…"
click at [261, 48] on icon "Icon/icon-invite-send" at bounding box center [260, 46] width 13 height 13
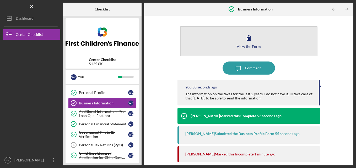
click at [249, 47] on div "View the Form" at bounding box center [249, 47] width 24 height 4
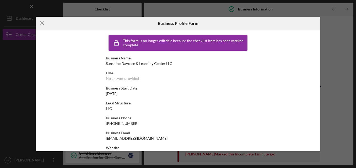
click at [43, 23] on line at bounding box center [41, 23] width 3 height 3
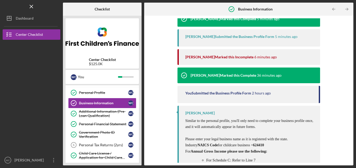
scroll to position [215, 0]
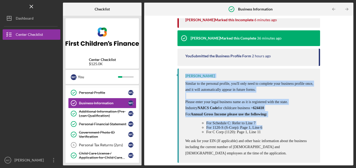
drag, startPoint x: 349, startPoint y: 129, endPoint x: 350, endPoint y: 63, distance: 66.8
click at [350, 63] on div "View the Form Form Icon/Message Comment You 1 minute ago The information on the…" at bounding box center [249, 90] width 204 height 145
drag, startPoint x: 350, startPoint y: 63, endPoint x: 333, endPoint y: 94, distance: 35.9
click at [333, 94] on div "View the Form Form Icon/Message Comment You 1 minute ago The information on the…" at bounding box center [249, 90] width 204 height 145
click at [323, 120] on div "View the Form Form Icon/Message Comment You 1 minute ago The information on the…" at bounding box center [249, 90] width 204 height 145
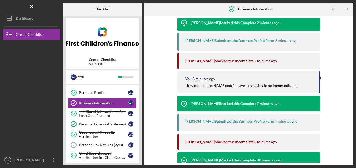
scroll to position [0, 0]
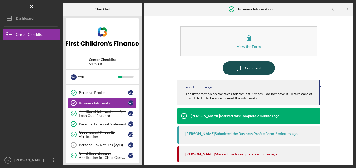
click at [250, 67] on div "Comment" at bounding box center [253, 68] width 16 height 13
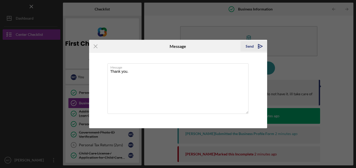
type textarea "Thank you."
click at [258, 48] on polygon "submit" at bounding box center [260, 46] width 4 height 4
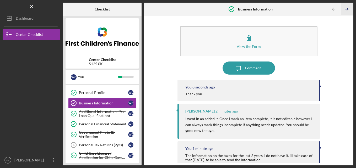
click at [347, 10] on icon "Icon/Table Pagination Arrow" at bounding box center [347, 9] width 12 height 12
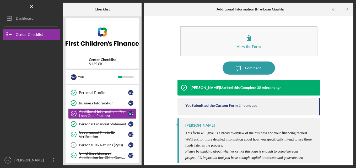
click at [347, 10] on icon "Icon/Table Pagination Arrow" at bounding box center [347, 9] width 12 height 12
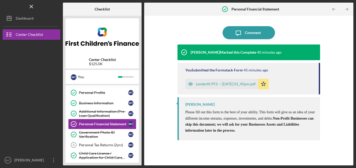
click at [347, 10] on icon "Icon/Table Pagination Arrow" at bounding box center [347, 9] width 12 height 12
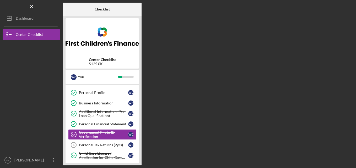
click at [347, 10] on div "Checklist Center Checklist $125.0K W C You Icon/Expander Pre-Qualification 9 / …" at bounding box center [208, 84] width 290 height 163
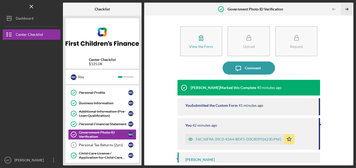
click at [347, 10] on icon "Icon/Table Pagination Arrow" at bounding box center [347, 9] width 12 height 12
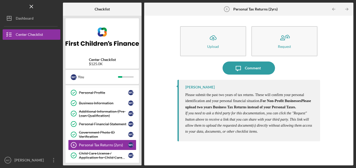
click at [347, 10] on icon "Icon/Table Pagination Arrow" at bounding box center [347, 9] width 12 height 12
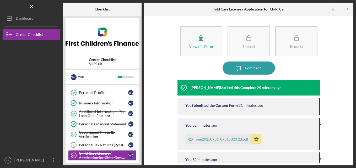
click at [347, 10] on icon "Icon/Table Pagination Arrow" at bounding box center [347, 9] width 12 height 12
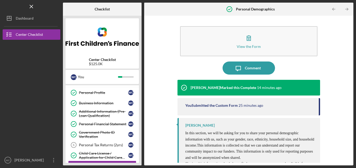
click at [347, 10] on icon "Icon/Table Pagination Arrow" at bounding box center [347, 9] width 12 height 12
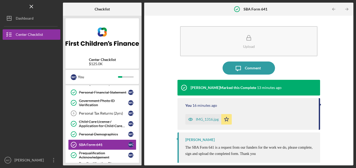
scroll to position [61, 0]
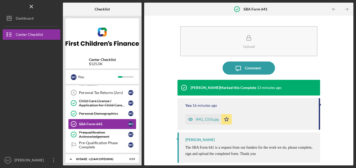
click at [347, 10] on icon "Icon/Table Pagination Arrow" at bounding box center [347, 9] width 12 height 12
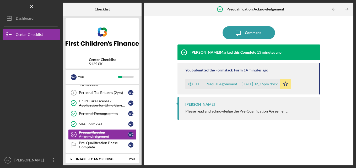
click at [347, 10] on icon "Icon/Table Pagination Arrow" at bounding box center [347, 9] width 12 height 12
